Goal: Task Accomplishment & Management: Use online tool/utility

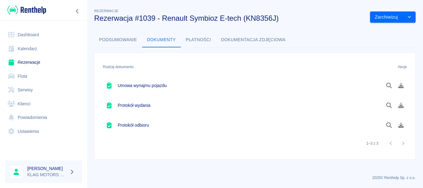
click at [49, 62] on link "Rezerwacje" at bounding box center [43, 62] width 77 height 14
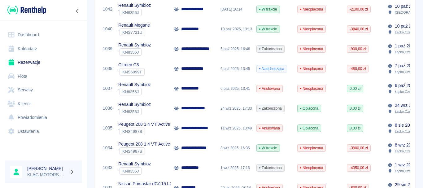
scroll to position [279, 0]
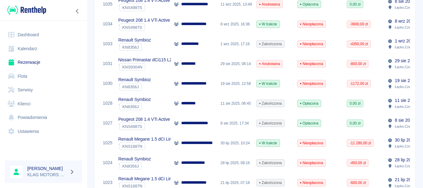
click at [164, 84] on div "Renault Symbioz ` KN8356J" at bounding box center [143, 84] width 56 height 20
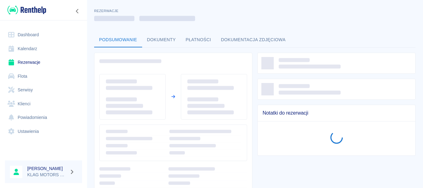
click at [167, 40] on button "Dokumenty" at bounding box center [161, 40] width 39 height 15
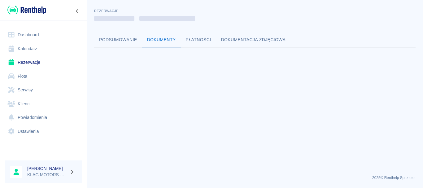
click at [28, 61] on link "Rezerwacje" at bounding box center [43, 62] width 77 height 14
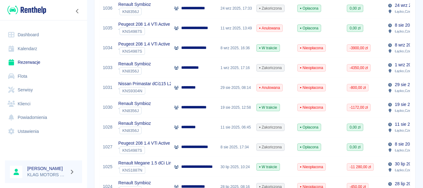
scroll to position [252, 0]
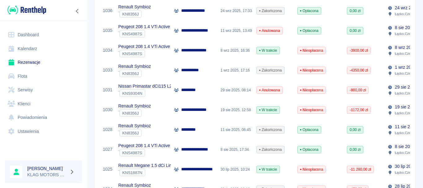
click at [160, 111] on div "Renault Symbioz ` KN8356J" at bounding box center [143, 110] width 56 height 20
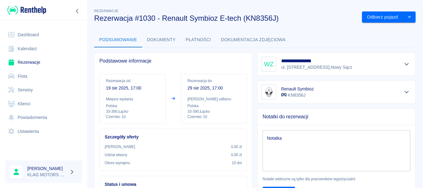
click at [155, 43] on button "Dokumenty" at bounding box center [161, 40] width 39 height 15
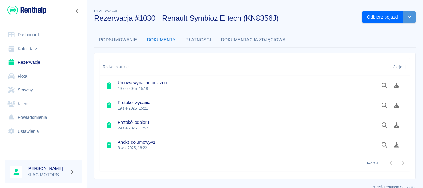
click at [405, 20] on button "drop-down" at bounding box center [409, 16] width 12 height 11
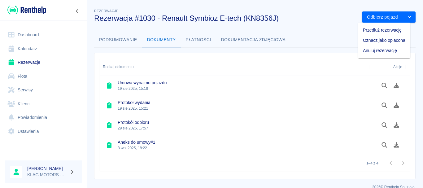
click at [128, 39] on button "Podsumowanie" at bounding box center [118, 40] width 48 height 15
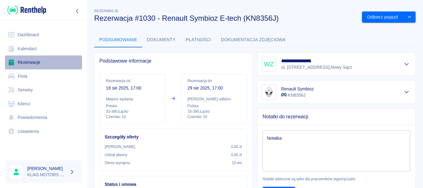
click at [40, 65] on link "Rezerwacje" at bounding box center [43, 62] width 77 height 14
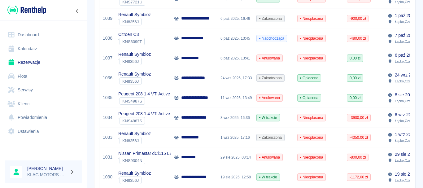
scroll to position [217, 0]
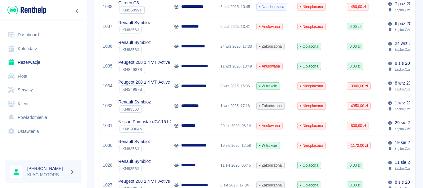
click at [166, 143] on div "Renault Symbioz ` KN8356J" at bounding box center [143, 146] width 56 height 20
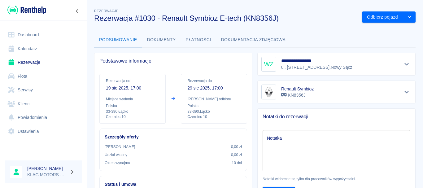
click at [167, 38] on button "Dokumenty" at bounding box center [161, 40] width 39 height 15
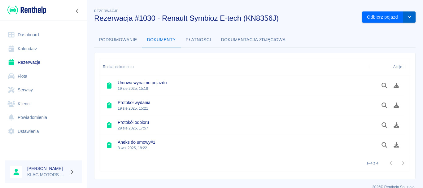
click at [403, 18] on button "drop-down" at bounding box center [409, 16] width 12 height 11
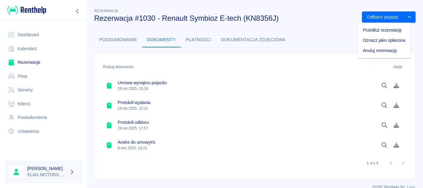
click at [295, 47] on div "Podsumowanie Dokumenty Płatności Dokumentacja zdjęciowa" at bounding box center [254, 40] width 321 height 15
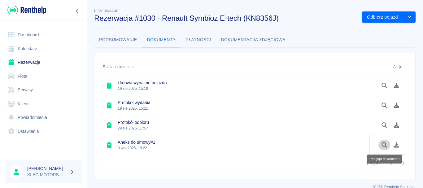
click at [385, 147] on icon "Podgląd dokumentu" at bounding box center [384, 145] width 7 height 6
click at [391, 20] on button "Odbierz pojazd" at bounding box center [382, 16] width 41 height 11
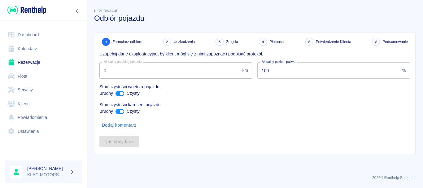
type input "3778"
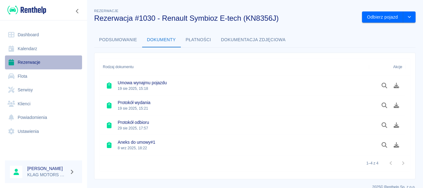
click at [52, 62] on link "Rezerwacje" at bounding box center [43, 62] width 77 height 14
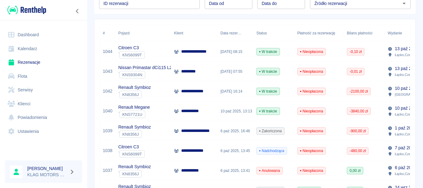
scroll to position [62, 0]
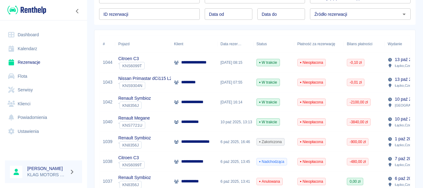
click at [154, 161] on div "Citroen C3 ` KNS6099T" at bounding box center [143, 162] width 56 height 20
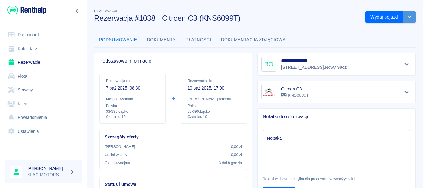
click at [409, 20] on button "drop-down" at bounding box center [409, 16] width 12 height 11
click at [403, 20] on button "drop-down" at bounding box center [409, 16] width 12 height 11
click at [34, 67] on link "Rezerwacje" at bounding box center [43, 62] width 77 height 14
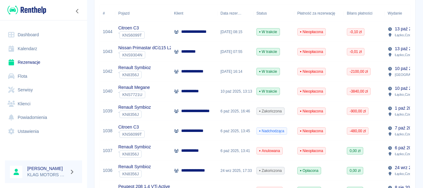
scroll to position [93, 0]
click at [161, 134] on div "Citroen C3 ` KNS6099T" at bounding box center [143, 131] width 56 height 20
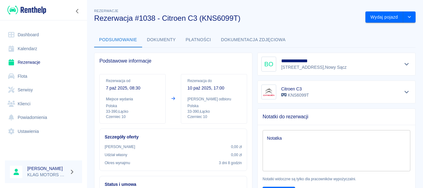
click at [170, 38] on button "Dokumenty" at bounding box center [161, 40] width 39 height 15
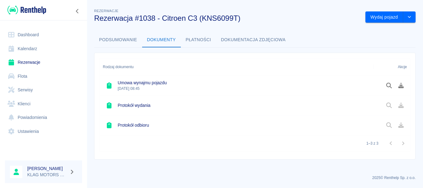
click at [189, 40] on button "Płatności" at bounding box center [198, 40] width 35 height 15
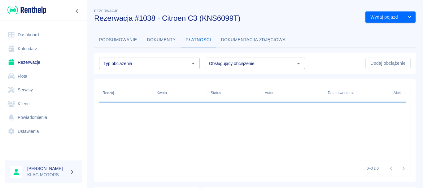
click at [126, 42] on button "Podsumowanie" at bounding box center [118, 40] width 48 height 15
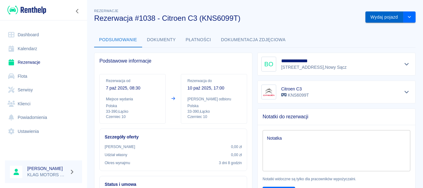
click at [393, 19] on button "Wydaj pojazd" at bounding box center [384, 16] width 38 height 11
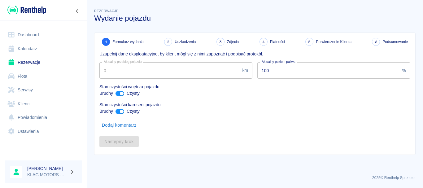
type input "150179"
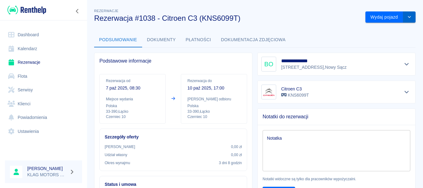
click at [409, 18] on button "drop-down" at bounding box center [409, 16] width 12 height 11
click at [37, 62] on link "Rezerwacje" at bounding box center [43, 62] width 77 height 14
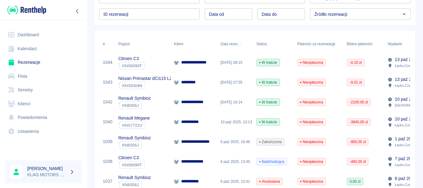
scroll to position [93, 0]
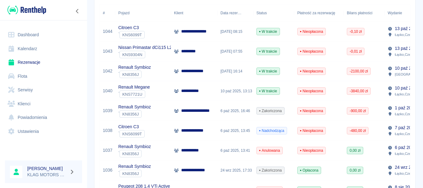
click at [159, 115] on div "Renault Symbioz ` KN8356J" at bounding box center [143, 111] width 56 height 20
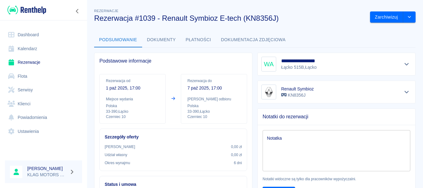
click at [34, 79] on link "Flota" at bounding box center [43, 76] width 77 height 14
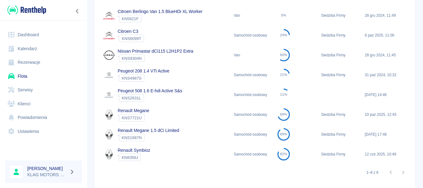
scroll to position [93, 0]
click at [190, 153] on div "Renault Symbioz ` KN8356J" at bounding box center [165, 154] width 131 height 20
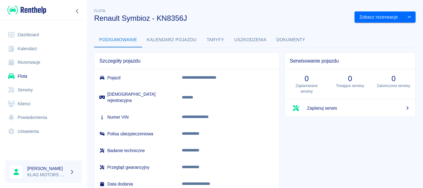
click at [179, 40] on button "Kalendarz pojazdu" at bounding box center [171, 40] width 59 height 15
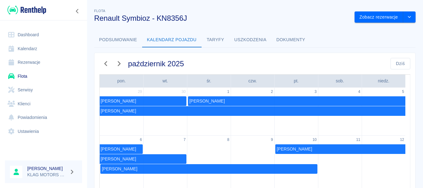
click at [216, 41] on button "Taryfy" at bounding box center [216, 40] width 28 height 15
